Goal: Information Seeking & Learning: Find specific fact

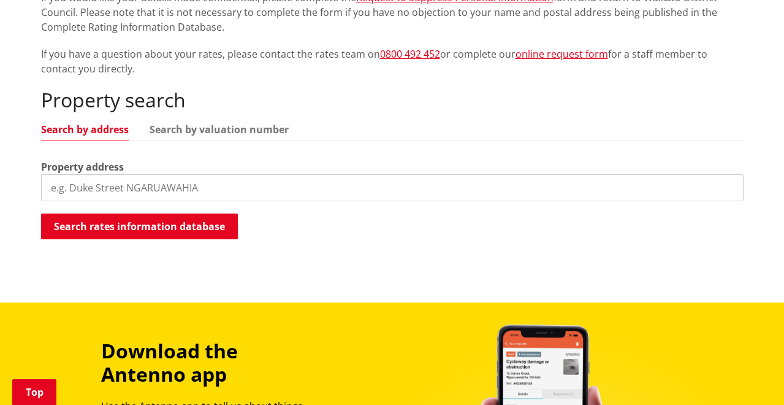
scroll to position [307, 0]
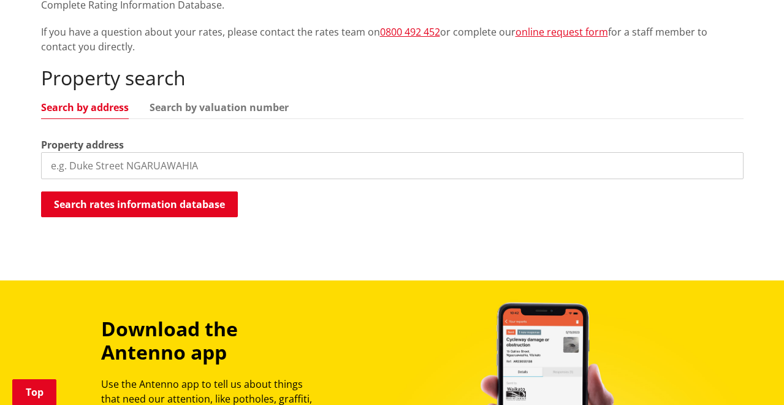
click at [161, 164] on input "search" at bounding box center [392, 165] width 703 height 27
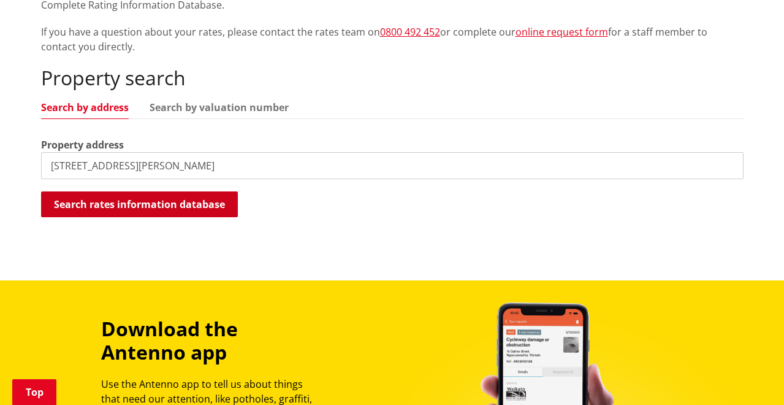
type input "9 hall road mercer"
click at [98, 202] on button "Search rates information database" at bounding box center [139, 204] width 197 height 26
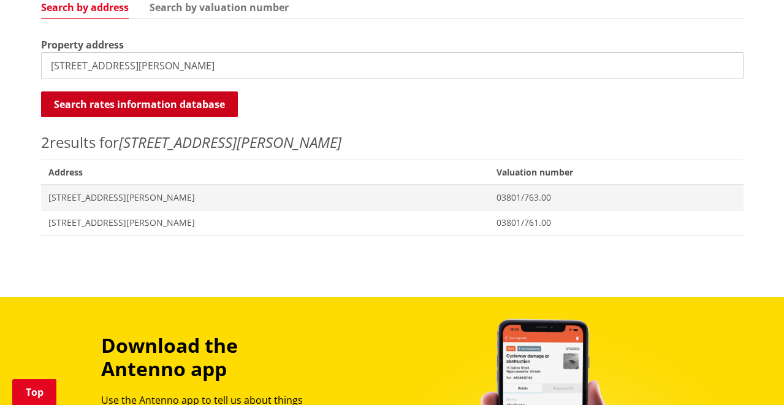
scroll to position [429, 0]
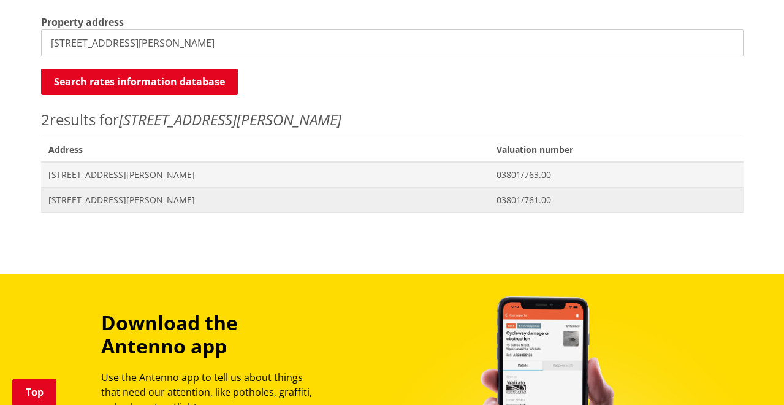
click at [88, 202] on span "9 Hall Road MERCER" at bounding box center [265, 200] width 434 height 12
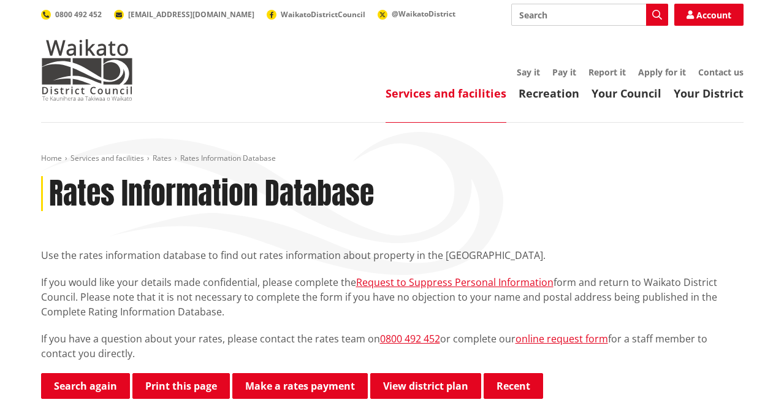
click at [572, 15] on input "Search" at bounding box center [589, 15] width 157 height 22
type input "name on rates"
click at [657, 13] on icon "button" at bounding box center [657, 15] width 10 height 10
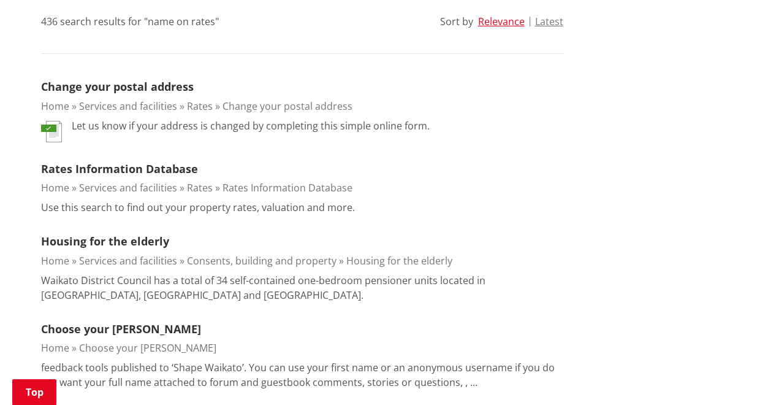
scroll to position [307, 0]
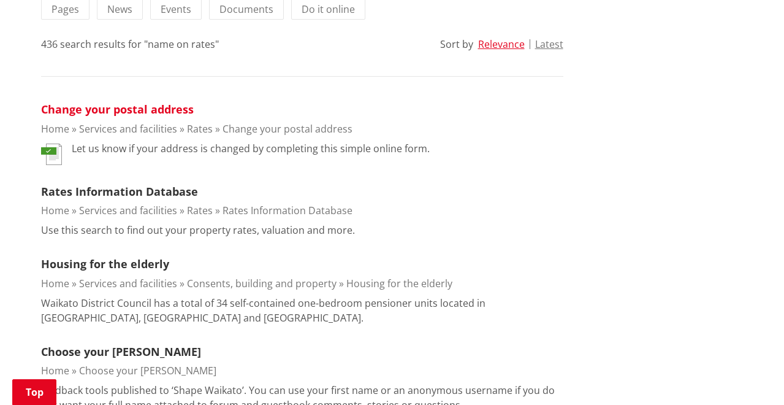
click at [172, 110] on link "Change your postal address" at bounding box center [117, 109] width 153 height 15
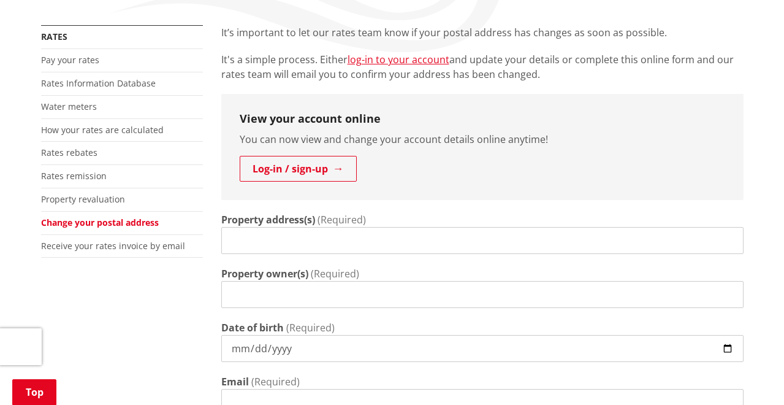
scroll to position [184, 0]
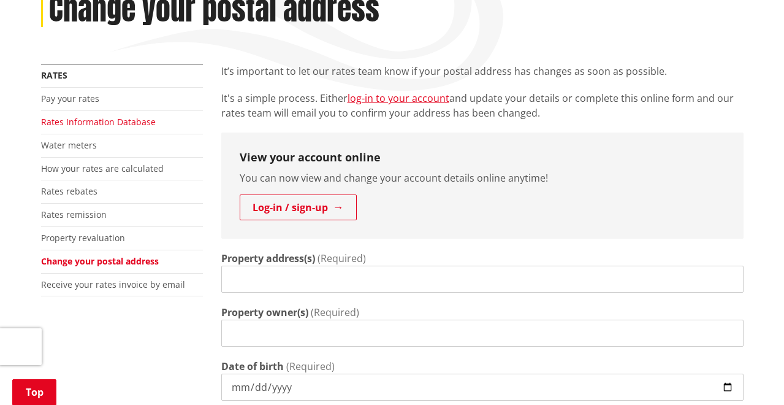
click at [120, 124] on link "Rates Information Database" at bounding box center [98, 122] width 115 height 12
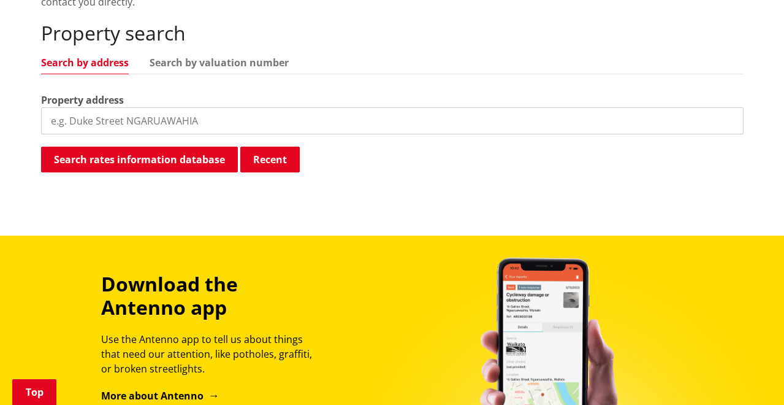
scroll to position [368, 0]
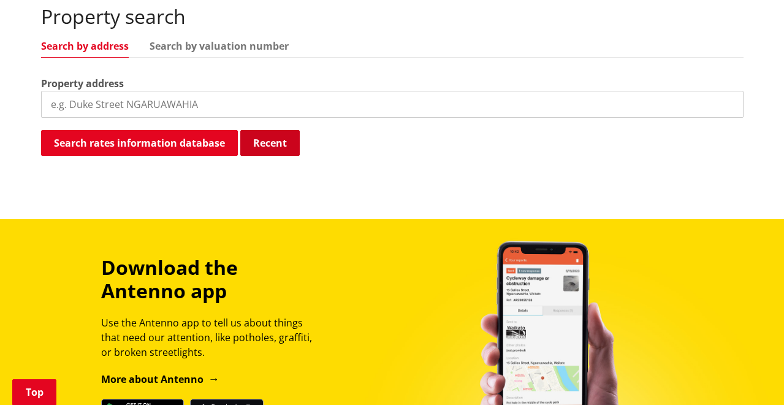
click at [268, 147] on button "Recent" at bounding box center [269, 143] width 59 height 26
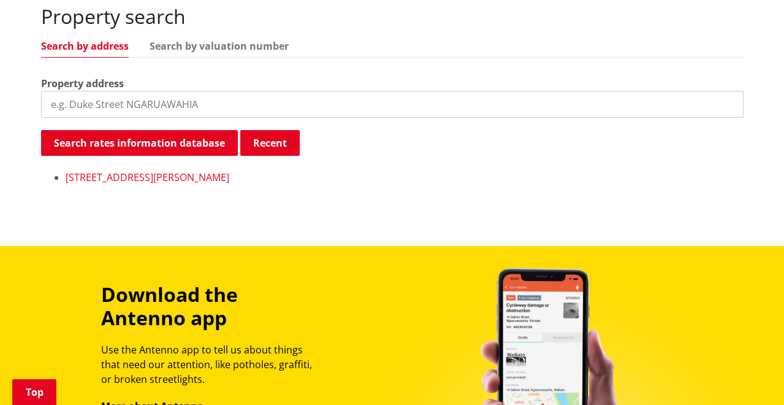
click at [134, 177] on link "[STREET_ADDRESS][PERSON_NAME]" at bounding box center [148, 176] width 164 height 13
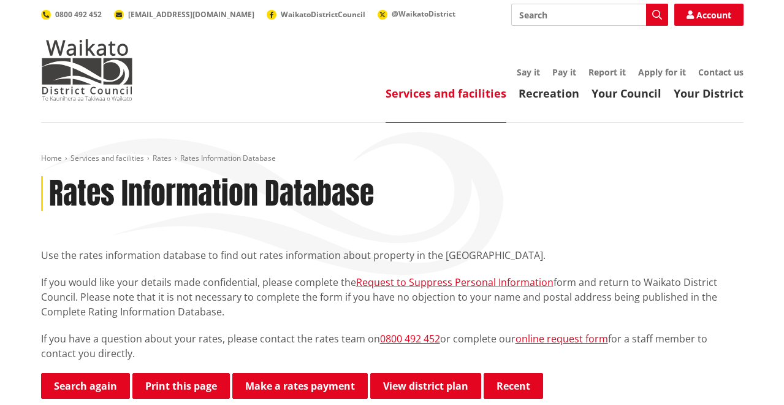
click at [578, 15] on input "Search" at bounding box center [589, 15] width 157 height 22
type input "property owner"
click at [656, 13] on icon "button" at bounding box center [657, 15] width 10 height 10
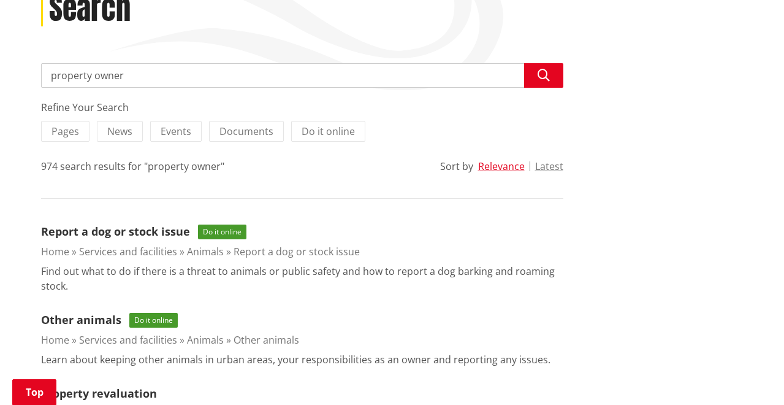
scroll to position [184, 0]
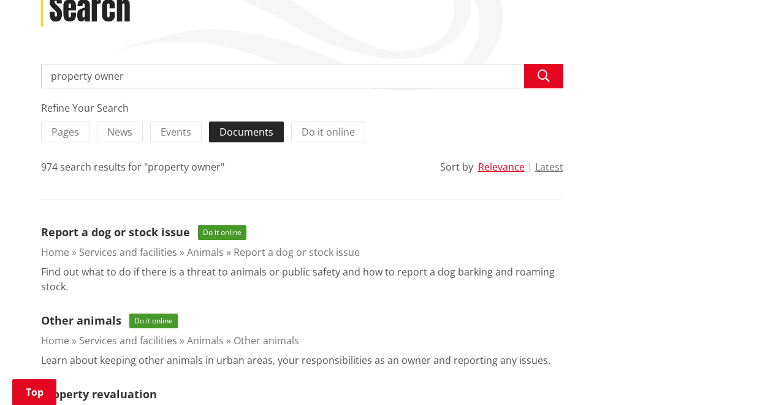
click at [253, 131] on span "Documents" at bounding box center [247, 131] width 54 height 13
click at [0, 0] on input "Documents" at bounding box center [0, 0] width 0 height 0
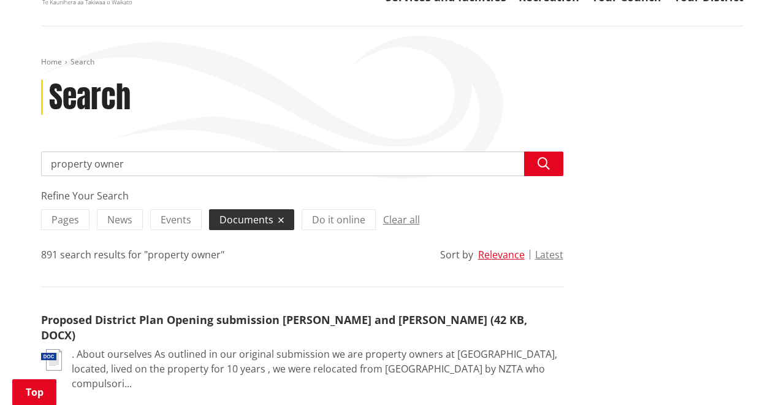
scroll to position [61, 0]
